Goal: Navigation & Orientation: Find specific page/section

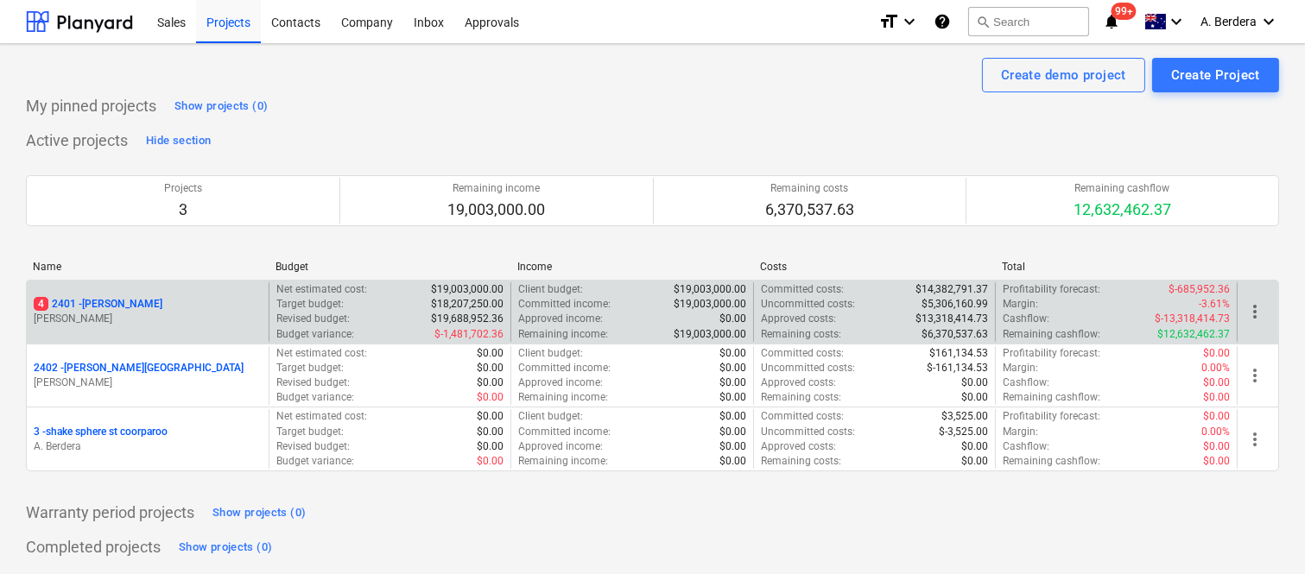
click at [246, 311] on div "4 2401 - [PERSON_NAME]" at bounding box center [148, 304] width 228 height 15
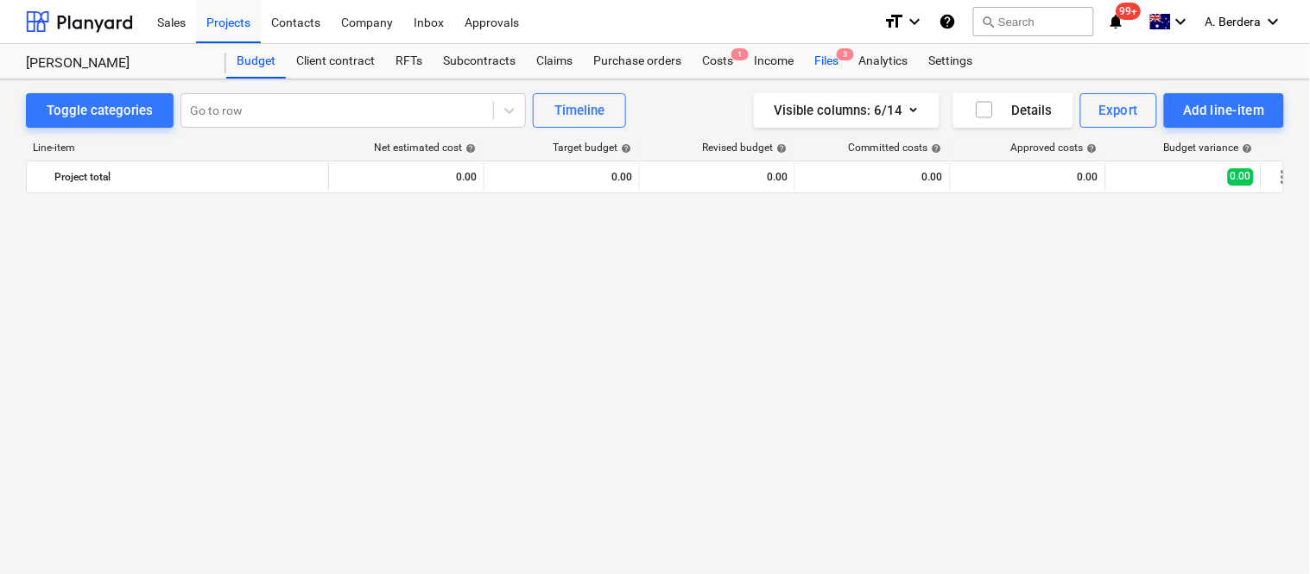
click at [831, 60] on div "Files 3" at bounding box center [826, 61] width 45 height 35
